Goal: Obtain resource: Obtain resource

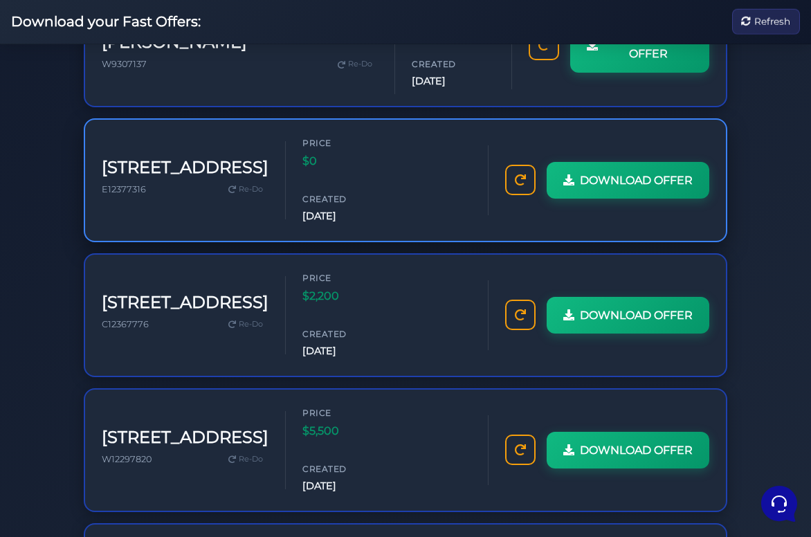
scroll to position [792, 0]
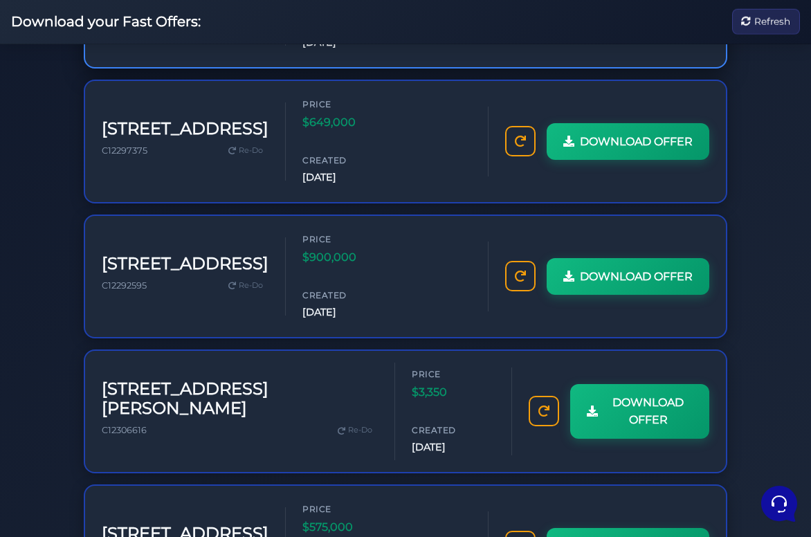
scroll to position [482, 0]
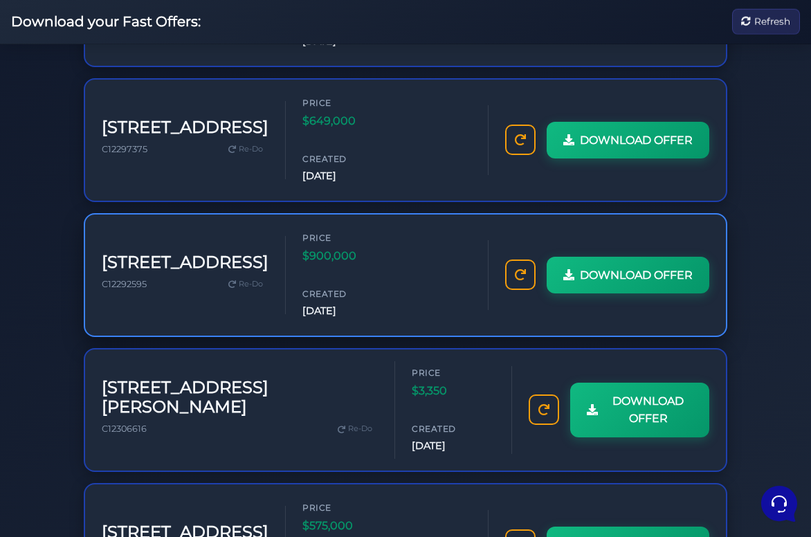
click at [170, 253] on h3 "1801 Bayview Ave" at bounding box center [185, 263] width 167 height 20
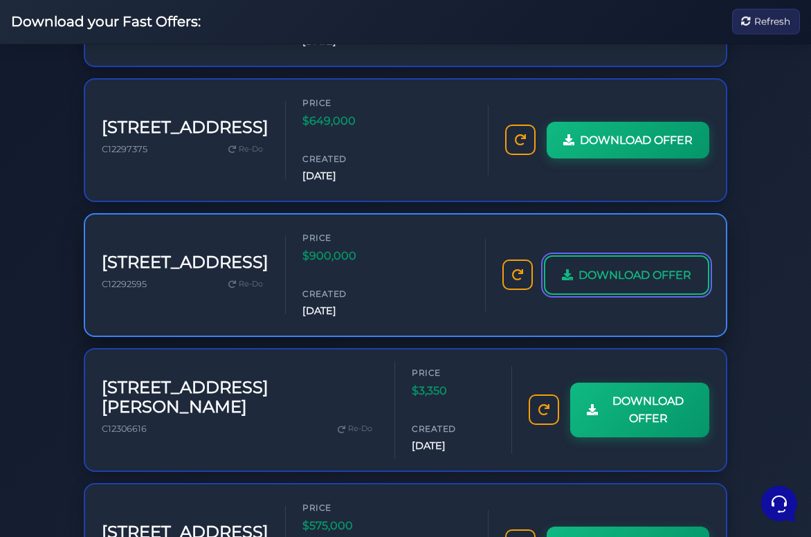
click at [579, 266] on span "DOWNLOAD OFFER" at bounding box center [635, 275] width 113 height 18
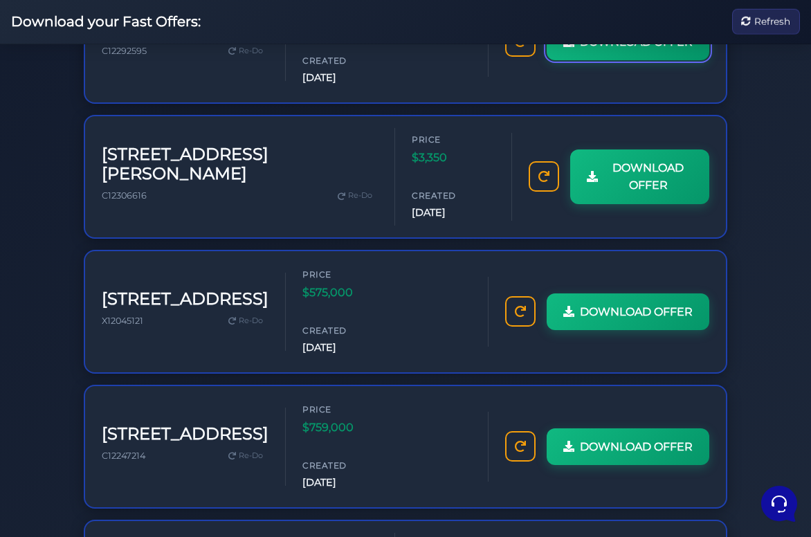
scroll to position [716, 0]
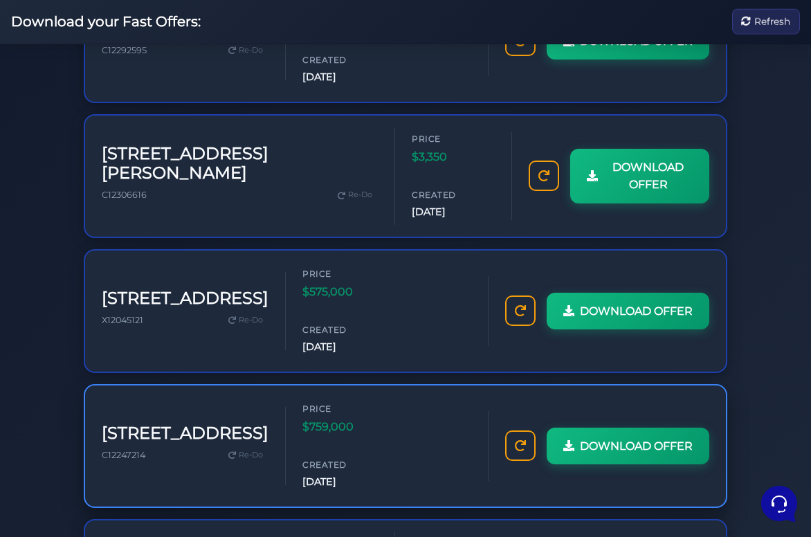
click at [169, 424] on h3 "60 Bathurst St" at bounding box center [185, 434] width 167 height 20
click at [114, 446] on div "C12247214 Re-Do" at bounding box center [185, 455] width 167 height 18
click at [116, 450] on span "C12247214" at bounding box center [124, 455] width 44 height 10
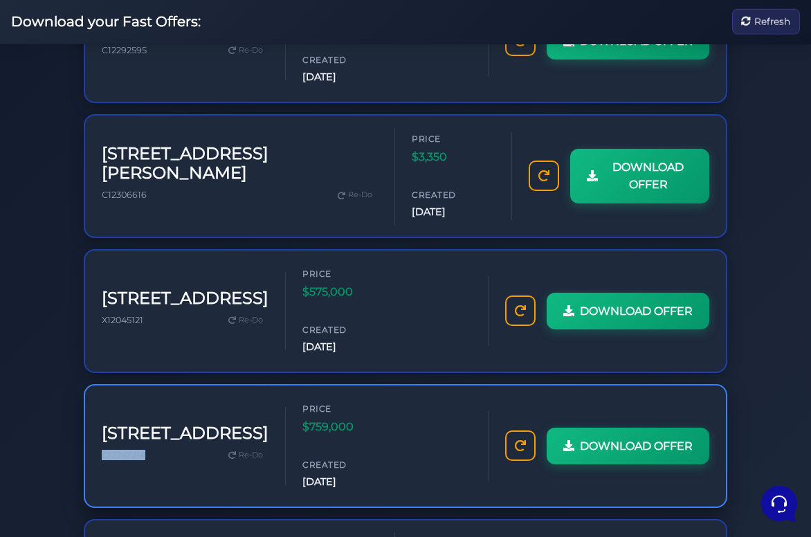
copy div "C12247214"
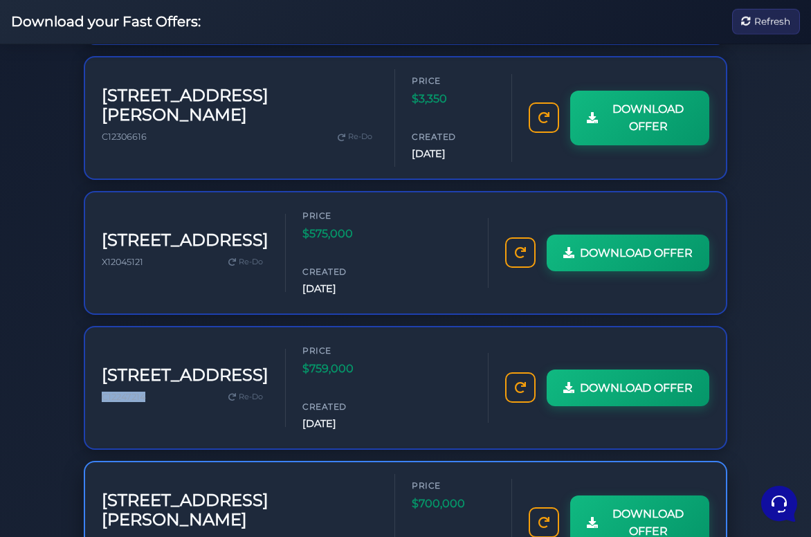
scroll to position [792, 0]
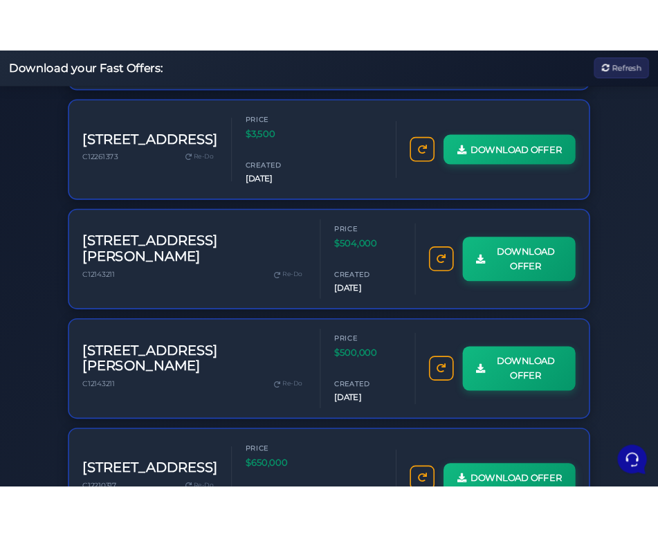
scroll to position [500, 0]
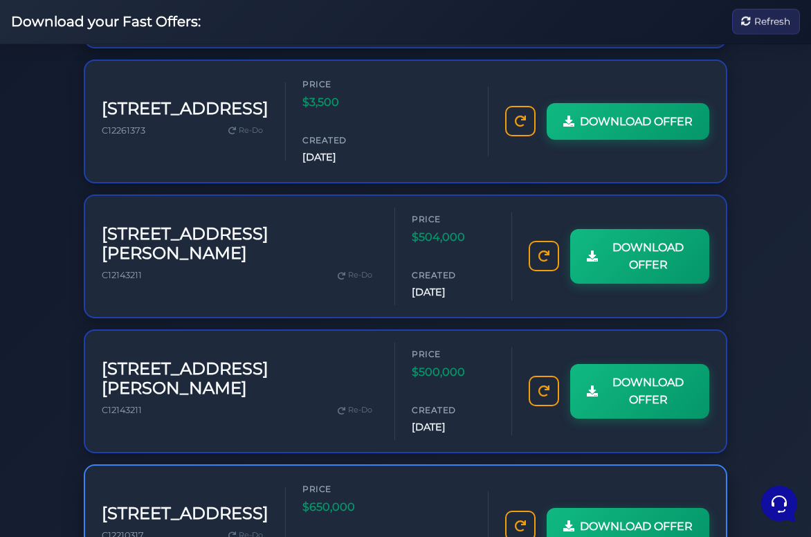
click at [147, 504] on h3 "[STREET_ADDRESS]" at bounding box center [185, 514] width 167 height 20
click at [121, 530] on span "C12210317" at bounding box center [123, 535] width 42 height 10
copy span "C12210317"
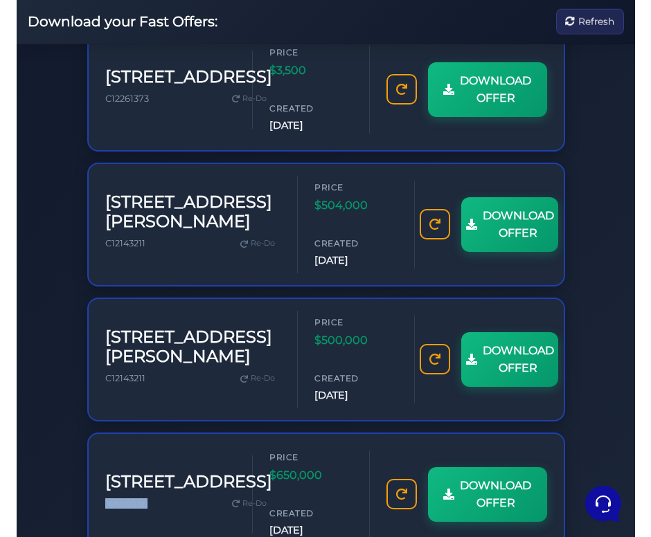
scroll to position [533, 0]
